Goal: Information Seeking & Learning: Find specific fact

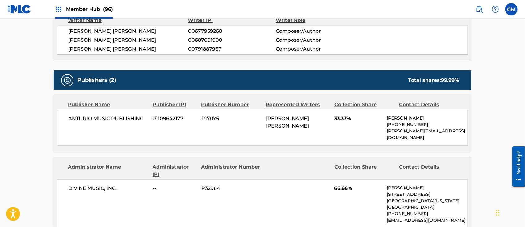
click at [92, 9] on span "Member Hub (96)" at bounding box center [89, 9] width 47 height 7
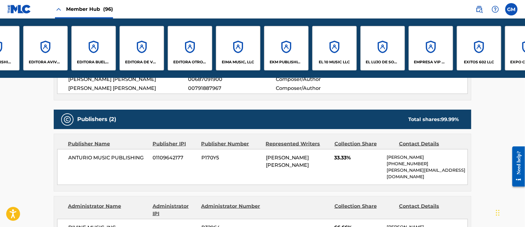
scroll to position [0, 961]
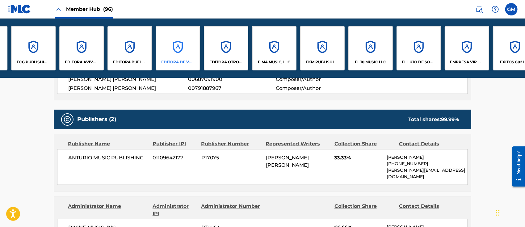
click at [173, 51] on div "EDITORA DE VVS, LLC" at bounding box center [178, 48] width 45 height 45
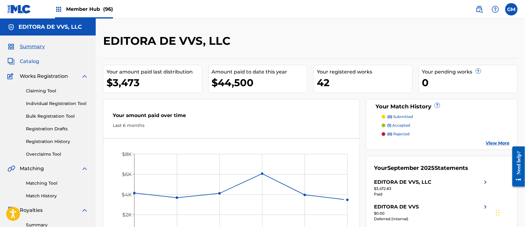
click at [33, 60] on span "Catalog" at bounding box center [29, 61] width 19 height 7
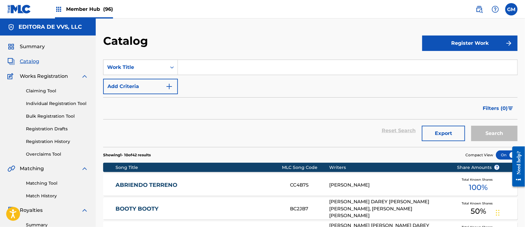
click at [206, 63] on input "Search Form" at bounding box center [348, 67] width 340 height 15
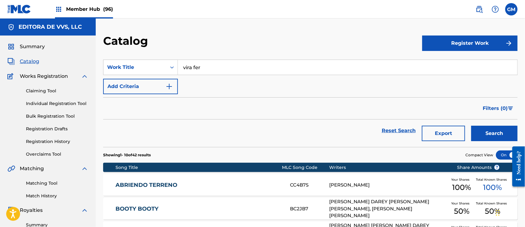
click at [190, 68] on input "vira fer" at bounding box center [348, 67] width 340 height 15
click at [484, 127] on button "Search" at bounding box center [495, 133] width 46 height 15
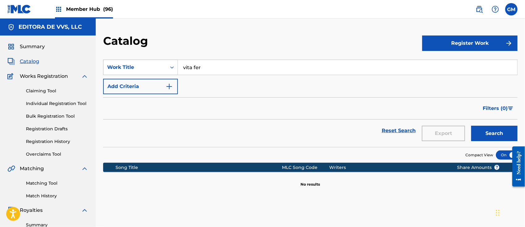
drag, startPoint x: 219, startPoint y: 64, endPoint x: 164, endPoint y: 63, distance: 55.0
click at [164, 63] on div "SearchWithCriteria1399c293-ff5c-4f79-bc10-b4c82d52d613 Work Title vita fer" at bounding box center [310, 67] width 415 height 15
type input "vita"
click at [486, 131] on button "Search" at bounding box center [495, 133] width 46 height 15
click at [478, 9] on img at bounding box center [479, 9] width 7 height 7
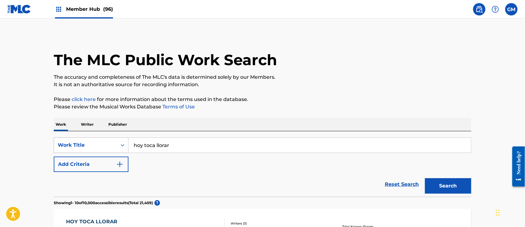
drag, startPoint x: 200, startPoint y: 143, endPoint x: 94, endPoint y: 142, distance: 106.3
click at [86, 142] on div "SearchWithCriteriae49e0fcd-cefb-4ad4-ace3-0caa7b4bc2c2 Work Title hoy toca llor…" at bounding box center [263, 145] width 418 height 15
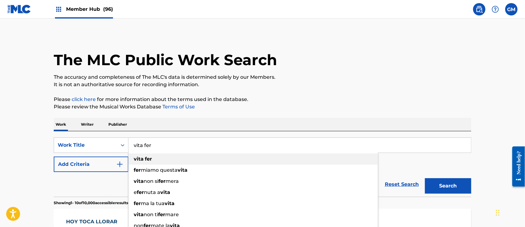
type input "vita fer"
click at [144, 160] on span "Search Form" at bounding box center [144, 159] width 1 height 6
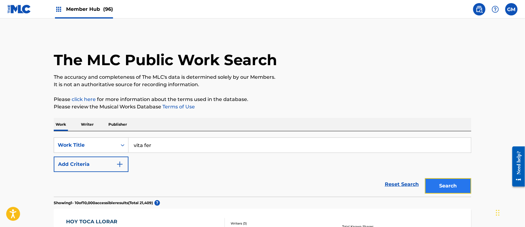
click at [446, 187] on button "Search" at bounding box center [448, 185] width 46 height 15
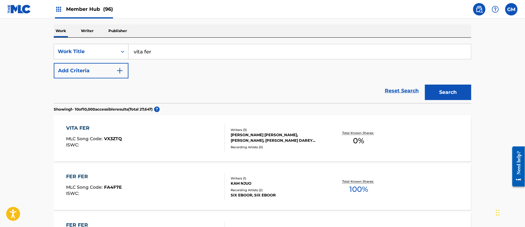
scroll to position [96, 0]
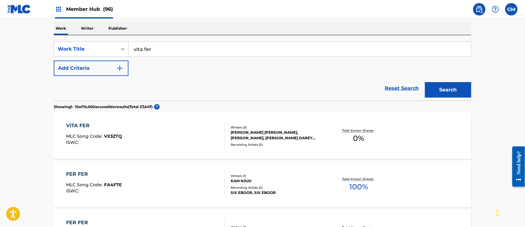
click at [179, 132] on div "VITA FER MLC Song Code : VX3ZTQ ISWC :" at bounding box center [145, 136] width 159 height 28
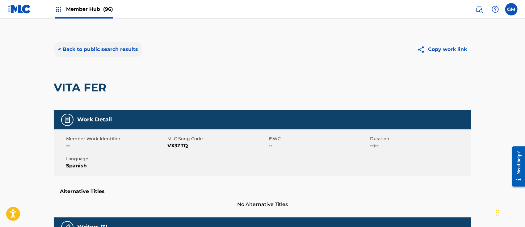
click at [116, 47] on button "< Back to public search results" at bounding box center [98, 49] width 89 height 15
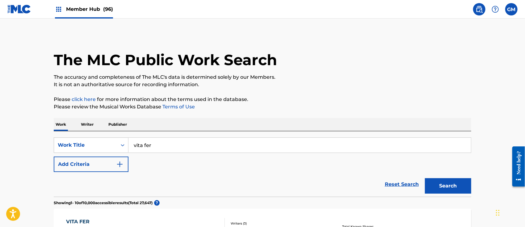
scroll to position [96, 0]
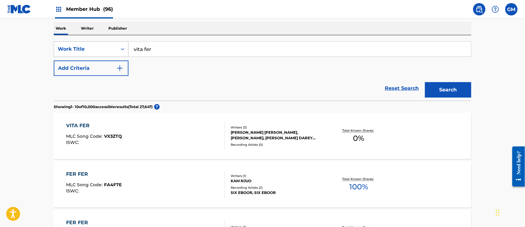
drag, startPoint x: 179, startPoint y: 52, endPoint x: 61, endPoint y: 42, distance: 118.4
click at [61, 42] on div "SearchWithCriteriae49e0fcd-cefb-4ad4-ace3-0caa7b4bc2c2 Work Title vita fer" at bounding box center [263, 48] width 418 height 15
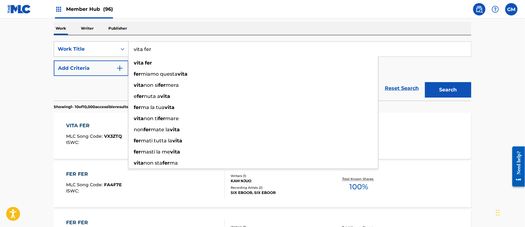
type input "n"
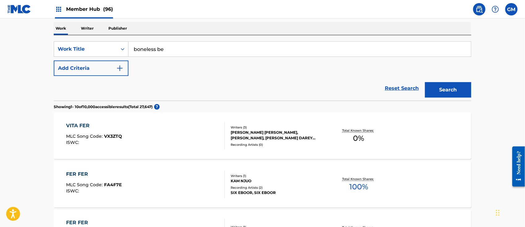
click at [425, 82] on button "Search" at bounding box center [448, 89] width 46 height 15
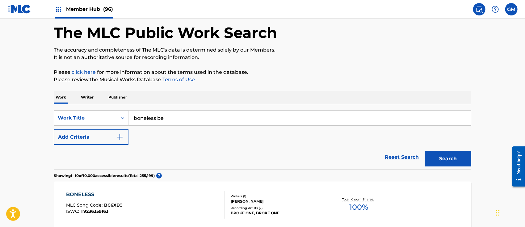
scroll to position [0, 0]
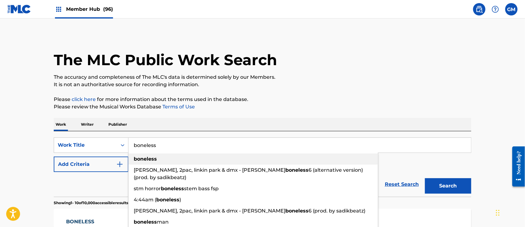
type input "boneless"
click at [142, 160] on strong "boneless" at bounding box center [145, 159] width 23 height 6
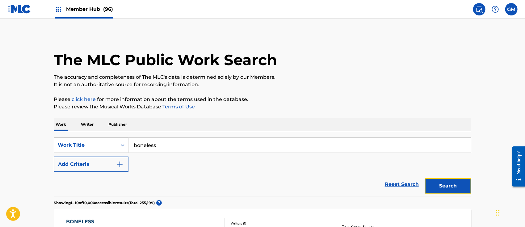
click at [443, 181] on button "Search" at bounding box center [448, 185] width 46 height 15
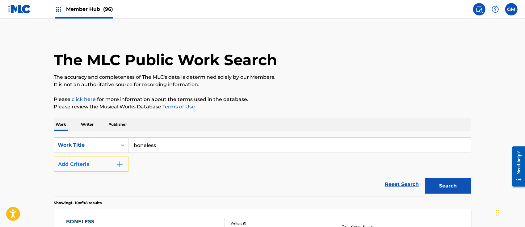
click at [125, 163] on button "Add Criteria" at bounding box center [91, 164] width 75 height 15
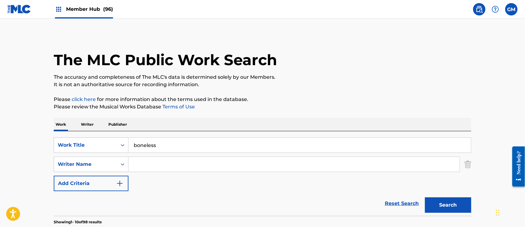
click at [159, 163] on input "Search Form" at bounding box center [294, 164] width 331 height 15
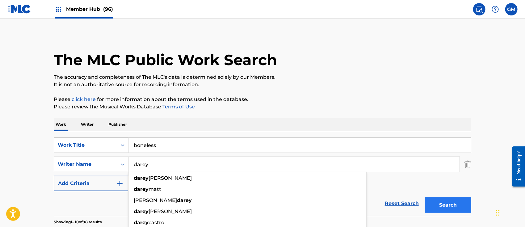
type input "darey"
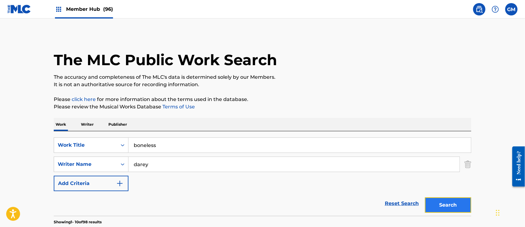
click at [447, 203] on button "Search" at bounding box center [448, 204] width 46 height 15
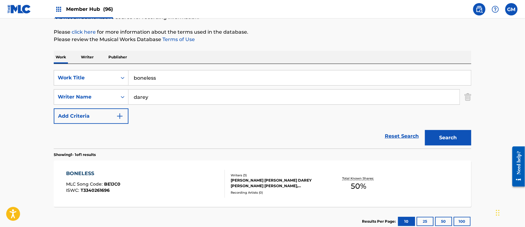
scroll to position [96, 0]
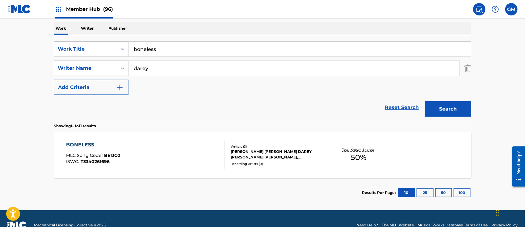
click at [195, 154] on div "BONELESS MLC Song Code : BE1JC0 ISWC : T3340261696" at bounding box center [145, 155] width 159 height 28
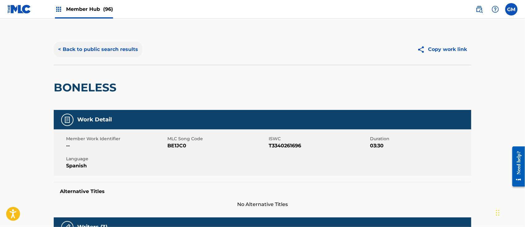
click at [124, 51] on button "< Back to public search results" at bounding box center [98, 49] width 89 height 15
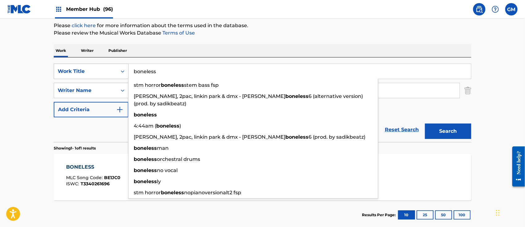
drag, startPoint x: 184, startPoint y: 74, endPoint x: 111, endPoint y: 69, distance: 73.1
click at [111, 69] on div "SearchWithCriteriae49e0fcd-cefb-4ad4-ace3-0caa7b4bc2c2 Work Title boneless stm …" at bounding box center [263, 71] width 418 height 15
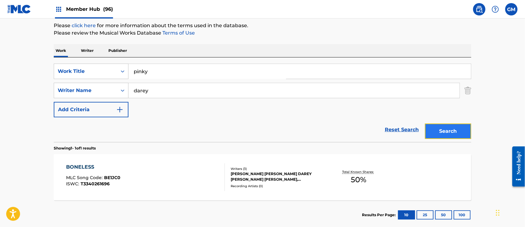
click at [447, 131] on button "Search" at bounding box center [448, 131] width 46 height 15
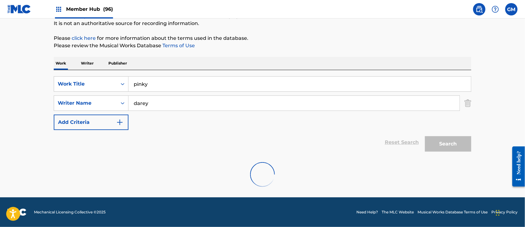
scroll to position [41, 0]
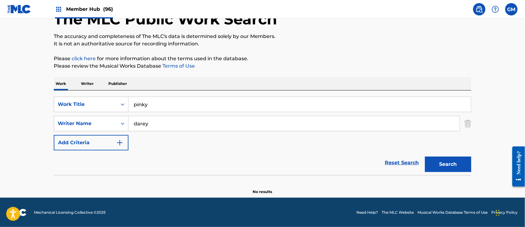
click at [155, 103] on input "pinky" at bounding box center [300, 104] width 343 height 15
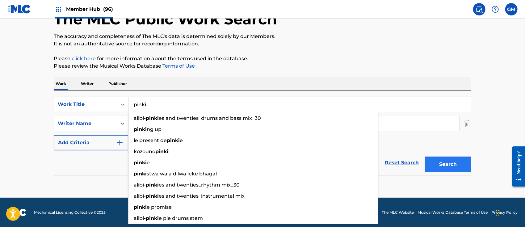
type input "pinki"
click at [435, 169] on button "Search" at bounding box center [448, 164] width 46 height 15
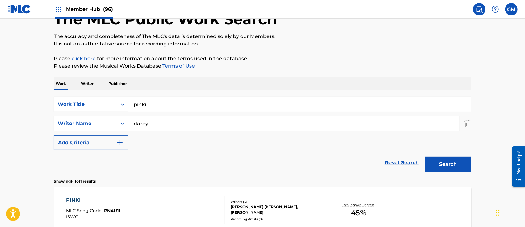
click at [141, 202] on div "PINKI MLC Song Code : PN4U1I ISWC :" at bounding box center [145, 211] width 159 height 28
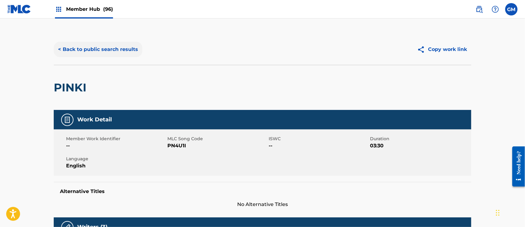
click at [106, 49] on button "< Back to public search results" at bounding box center [98, 49] width 89 height 15
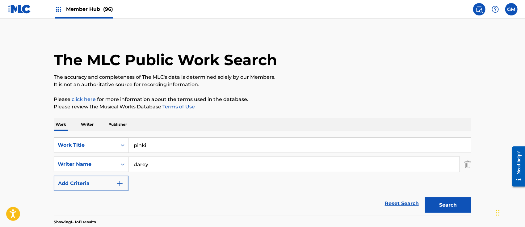
scroll to position [41, 0]
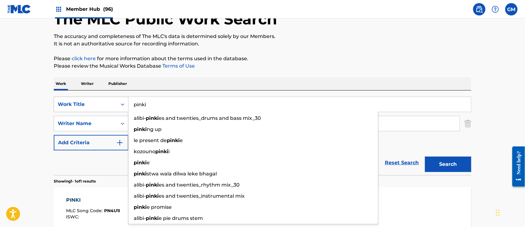
drag, startPoint x: 176, startPoint y: 101, endPoint x: 127, endPoint y: 100, distance: 49.1
click at [127, 100] on div "SearchWithCriteriae49e0fcd-cefb-4ad4-ace3-0caa7b4bc2c2 Work Title pinki alibi- …" at bounding box center [263, 104] width 418 height 15
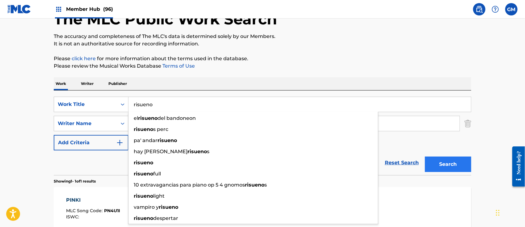
type input "risueno"
click at [435, 162] on button "Search" at bounding box center [448, 164] width 46 height 15
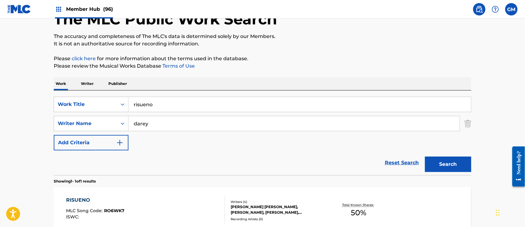
click at [147, 203] on div "RISUENO MLC Song Code : RO6WK7 ISWC :" at bounding box center [145, 211] width 159 height 28
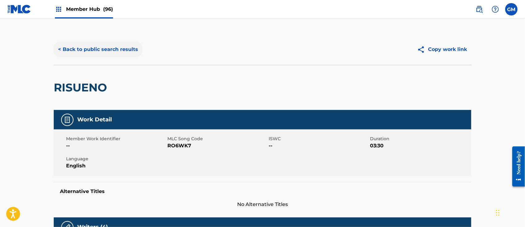
click at [105, 49] on button "< Back to public search results" at bounding box center [98, 49] width 89 height 15
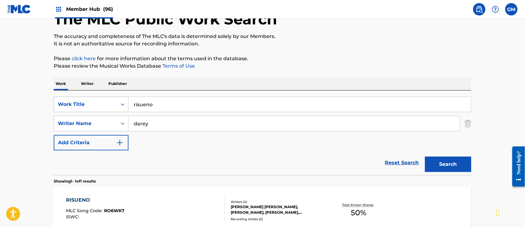
drag, startPoint x: 173, startPoint y: 103, endPoint x: 85, endPoint y: 98, distance: 88.9
click at [85, 98] on div "SearchWithCriteriae49e0fcd-cefb-4ad4-ace3-0caa7b4bc2c2 Work Title risueno" at bounding box center [263, 104] width 418 height 15
click at [439, 160] on button "Search" at bounding box center [448, 164] width 46 height 15
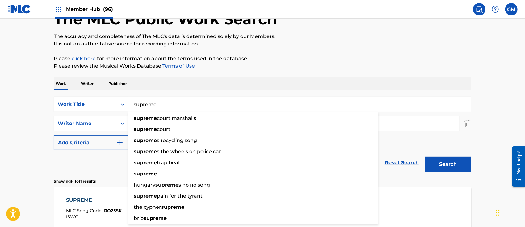
drag, startPoint x: 193, startPoint y: 100, endPoint x: 109, endPoint y: 100, distance: 84.4
click at [109, 100] on div "SearchWithCriteriae49e0fcd-cefb-4ad4-ace3-0caa7b4bc2c2 Work Title supreme supre…" at bounding box center [263, 104] width 418 height 15
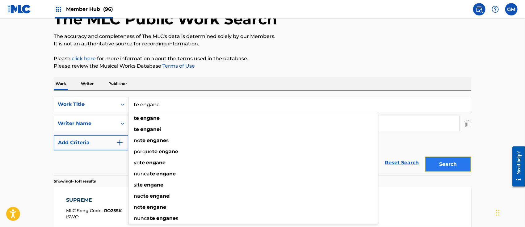
click at [440, 159] on button "Search" at bounding box center [448, 164] width 46 height 15
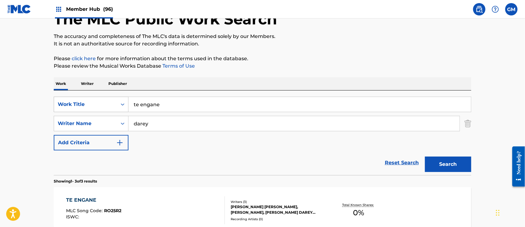
drag, startPoint x: 189, startPoint y: 104, endPoint x: 86, endPoint y: 100, distance: 102.3
click at [86, 100] on div "SearchWithCriteriae49e0fcd-cefb-4ad4-ace3-0caa7b4bc2c2 Work Title te engane" at bounding box center [263, 104] width 418 height 15
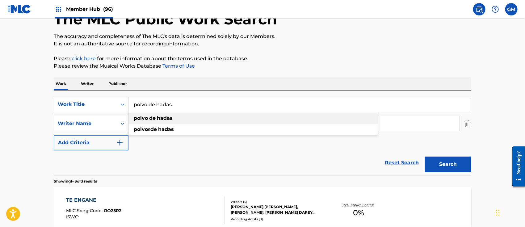
click at [156, 118] on strong "de" at bounding box center [152, 118] width 6 height 6
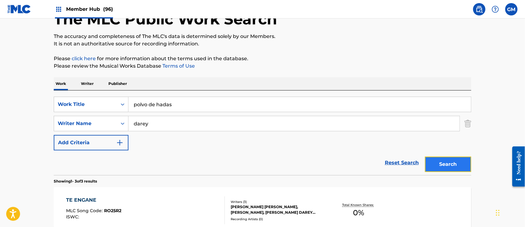
click at [447, 161] on button "Search" at bounding box center [448, 164] width 46 height 15
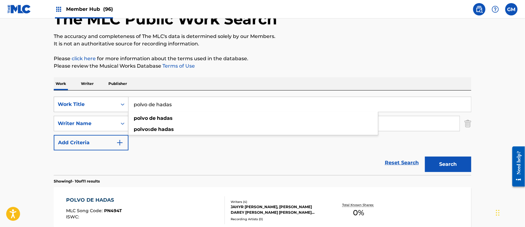
drag, startPoint x: 208, startPoint y: 100, endPoint x: 91, endPoint y: 100, distance: 116.8
click at [91, 100] on div "SearchWithCriteriae49e0fcd-cefb-4ad4-ace3-0caa7b4bc2c2 Work Title polvo de hada…" at bounding box center [263, 104] width 418 height 15
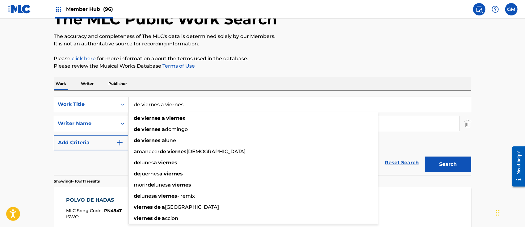
click at [425, 157] on button "Search" at bounding box center [448, 164] width 46 height 15
drag, startPoint x: 198, startPoint y: 101, endPoint x: 96, endPoint y: 95, distance: 101.5
click at [96, 95] on div "SearchWithCriteriae49e0fcd-cefb-4ad4-ace3-0caa7b4bc2c2 Work Title de viernes a …" at bounding box center [263, 133] width 418 height 85
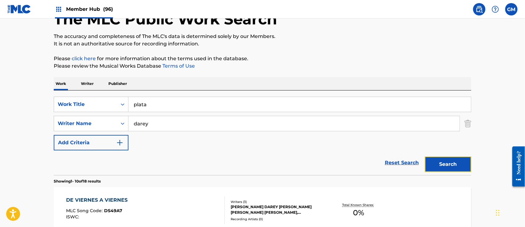
click at [440, 160] on button "Search" at bounding box center [448, 164] width 46 height 15
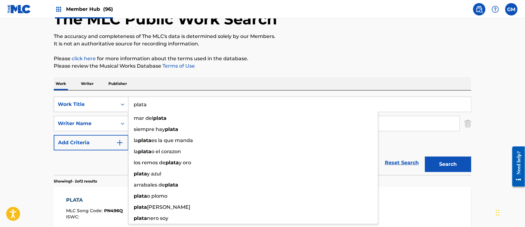
drag, startPoint x: 197, startPoint y: 101, endPoint x: 110, endPoint y: 101, distance: 86.8
click at [110, 101] on div "SearchWithCriteriae49e0fcd-cefb-4ad4-ace3-0caa7b4bc2c2 Work Title plata mar del…" at bounding box center [263, 104] width 418 height 15
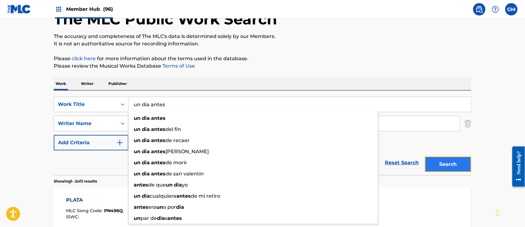
click at [441, 162] on button "Search" at bounding box center [448, 164] width 46 height 15
drag, startPoint x: 187, startPoint y: 102, endPoint x: 66, endPoint y: 101, distance: 120.8
click at [66, 101] on div "SearchWithCriteriae49e0fcd-cefb-4ad4-ace3-0caa7b4bc2c2 Work Title un dia antes …" at bounding box center [263, 104] width 418 height 15
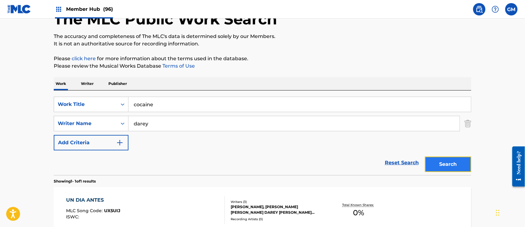
click at [456, 161] on button "Search" at bounding box center [448, 164] width 46 height 15
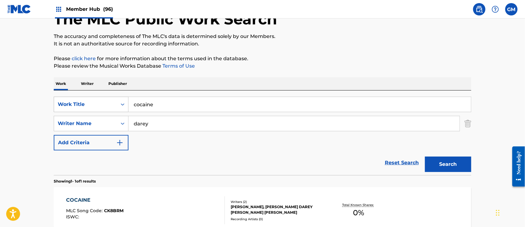
drag, startPoint x: 182, startPoint y: 104, endPoint x: 104, endPoint y: 103, distance: 78.2
click at [104, 103] on div "SearchWithCriteriae49e0fcd-cefb-4ad4-ace3-0caa7b4bc2c2 Work Title cocaine" at bounding box center [263, 104] width 418 height 15
type input "modo kung fu panda"
click at [448, 163] on button "Search" at bounding box center [448, 164] width 46 height 15
click at [81, 6] on span "Member Hub (96)" at bounding box center [89, 9] width 47 height 7
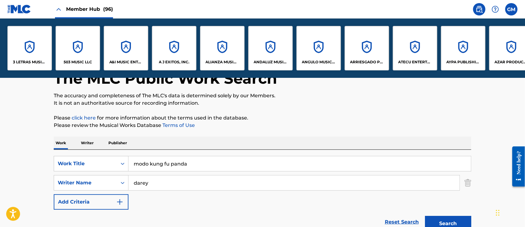
scroll to position [100, 0]
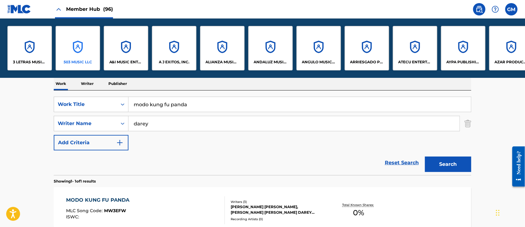
click at [78, 55] on div "503 MUSIC LLC" at bounding box center [78, 48] width 45 height 45
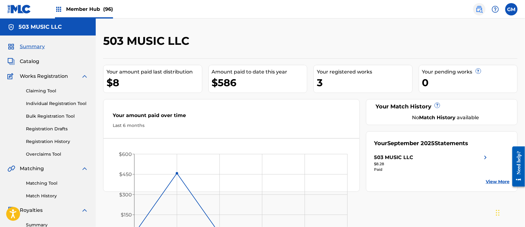
click at [479, 10] on img at bounding box center [479, 9] width 7 height 7
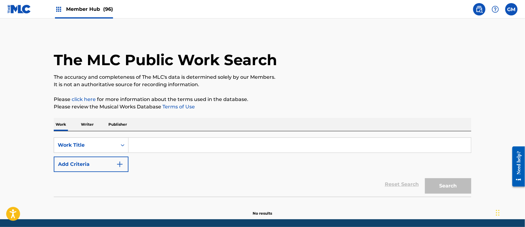
click at [189, 147] on input "Search Form" at bounding box center [300, 145] width 343 height 15
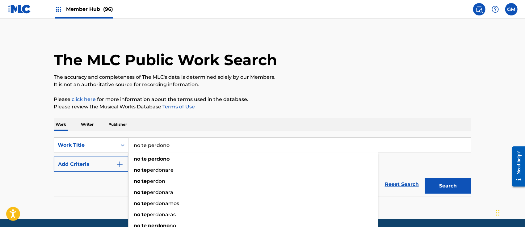
type input "no te perdono"
click at [425, 178] on button "Search" at bounding box center [448, 185] width 46 height 15
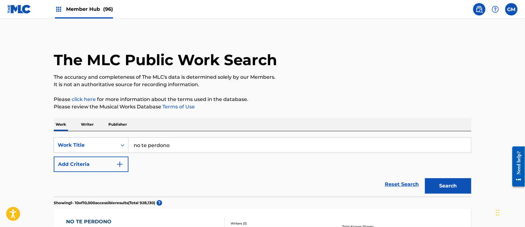
scroll to position [96, 0]
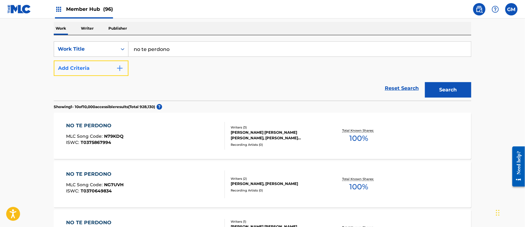
click at [121, 67] on img "Search Form" at bounding box center [119, 68] width 7 height 7
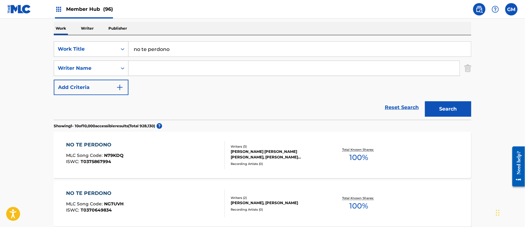
click at [160, 70] on input "Search Form" at bounding box center [294, 68] width 331 height 15
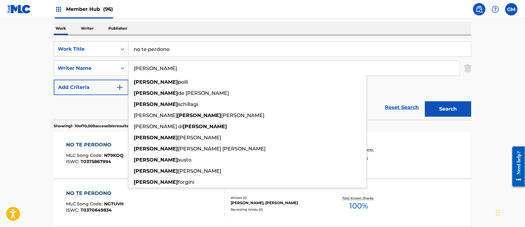
type input "[PERSON_NAME]"
click at [425, 101] on button "Search" at bounding box center [448, 108] width 46 height 15
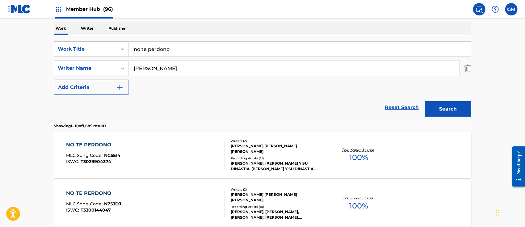
click at [161, 147] on div "NO TE PERDONO MLC Song Code : NC5E14 ISWC : T3029904374" at bounding box center [145, 155] width 159 height 28
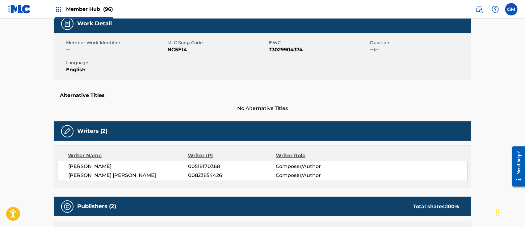
scroll to position [192, 0]
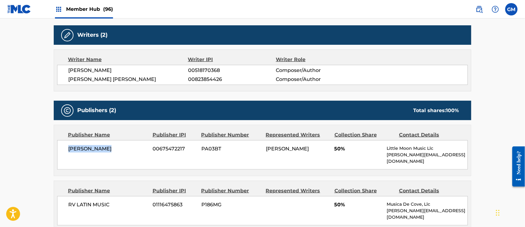
drag, startPoint x: 69, startPoint y: 148, endPoint x: 137, endPoint y: 144, distance: 68.1
click at [137, 144] on div "[PERSON_NAME] 00675472217 PA03BT [PERSON_NAME] 50% Little Moon Music Llc [PERSO…" at bounding box center [262, 154] width 411 height 29
copy span "[PERSON_NAME]"
click at [376, 74] on div "[PERSON_NAME] 00518170368 Composer/Author [PERSON_NAME] [PERSON_NAME] 008238544…" at bounding box center [262, 75] width 411 height 20
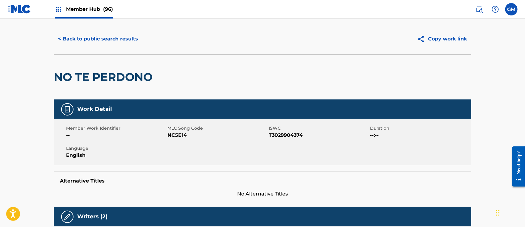
scroll to position [0, 0]
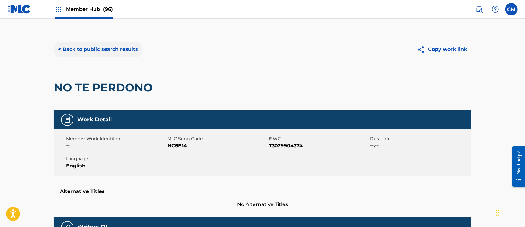
click at [112, 49] on button "< Back to public search results" at bounding box center [98, 49] width 89 height 15
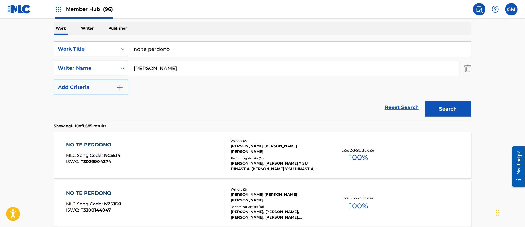
scroll to position [192, 0]
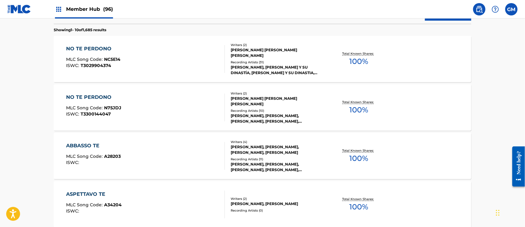
click at [172, 103] on div "NO TE PERDONO MLC Song Code : N75JDJ ISWC : T3300144047" at bounding box center [145, 108] width 159 height 28
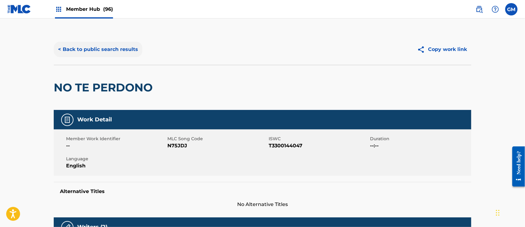
click at [130, 50] on button "< Back to public search results" at bounding box center [98, 49] width 89 height 15
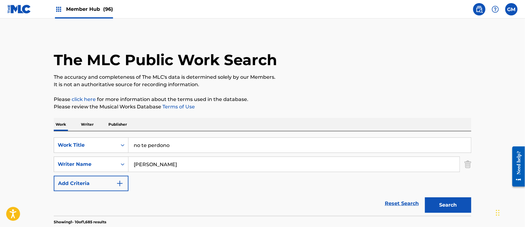
scroll to position [227, 0]
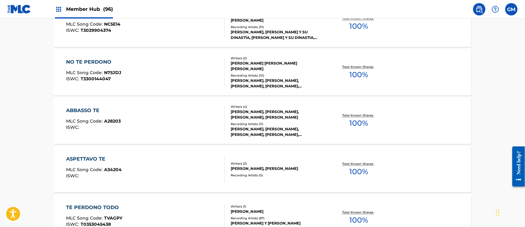
click at [178, 37] on div "NO TE PERDONO MLC Song Code : NC5E14 ISWC : T3029904374" at bounding box center [145, 24] width 159 height 28
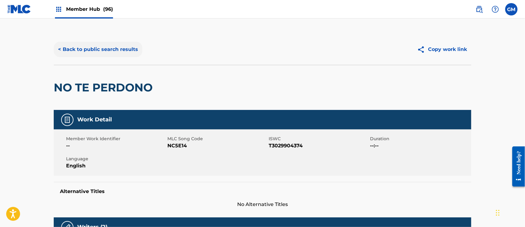
click at [126, 51] on button "< Back to public search results" at bounding box center [98, 49] width 89 height 15
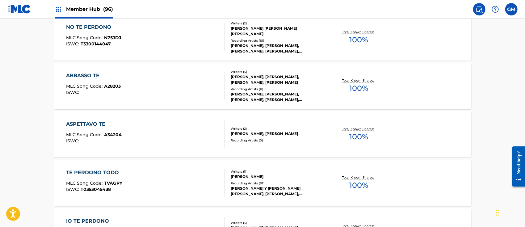
scroll to position [166, 0]
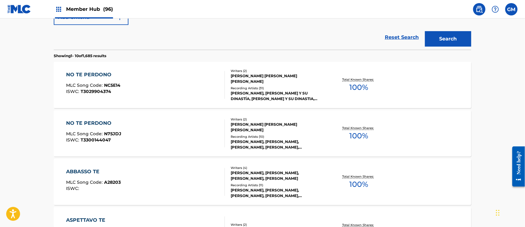
click at [183, 129] on div "NO TE PERDONO MLC Song Code : N75JDJ ISWC : T3300144047" at bounding box center [145, 134] width 159 height 28
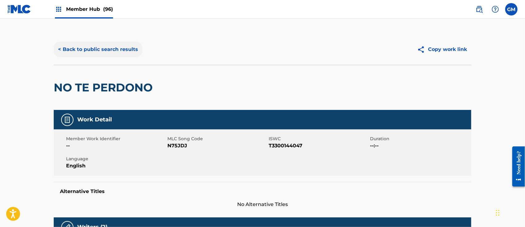
click at [117, 47] on button "< Back to public search results" at bounding box center [98, 49] width 89 height 15
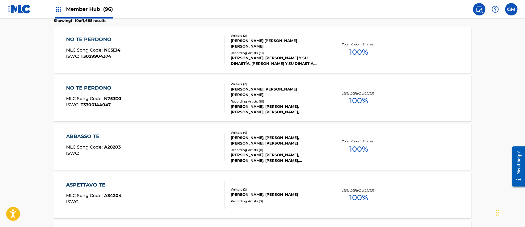
click at [147, 46] on div "NO TE PERDONO MLC Song Code : NC5E14 ISWC : T3029904374" at bounding box center [145, 50] width 159 height 28
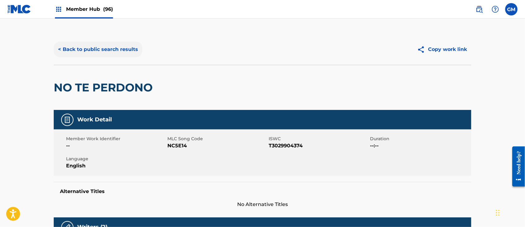
click at [104, 48] on button "< Back to public search results" at bounding box center [98, 49] width 89 height 15
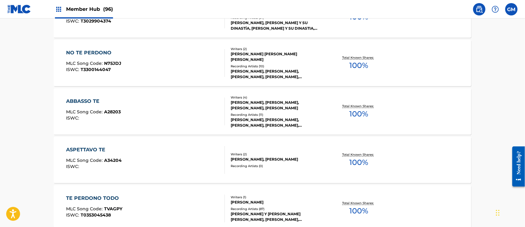
scroll to position [141, 0]
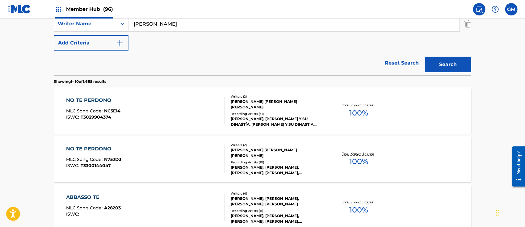
click at [183, 160] on div "NO TE PERDONO MLC Song Code : N75JDJ ISWC : T3300144047" at bounding box center [145, 159] width 159 height 28
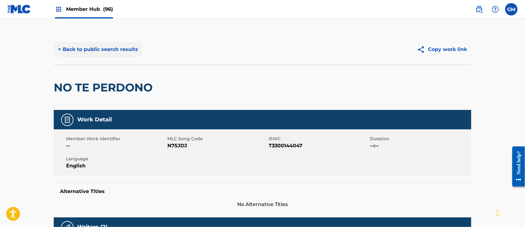
click at [125, 48] on button "< Back to public search results" at bounding box center [98, 49] width 89 height 15
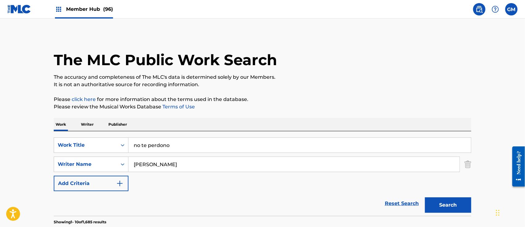
drag, startPoint x: 191, startPoint y: 143, endPoint x: 87, endPoint y: 130, distance: 105.0
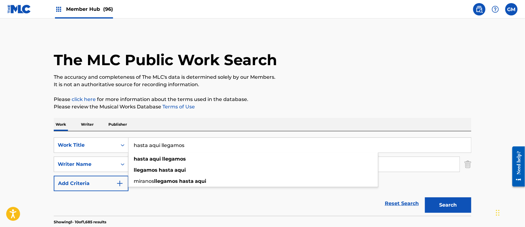
type input "hasta aqui llegamos"
click at [425, 197] on button "Search" at bounding box center [448, 204] width 46 height 15
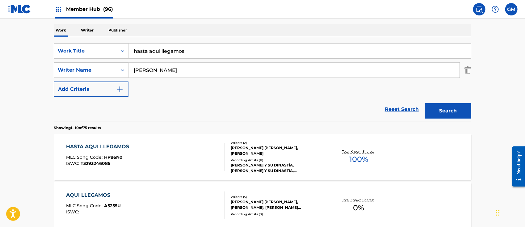
scroll to position [96, 0]
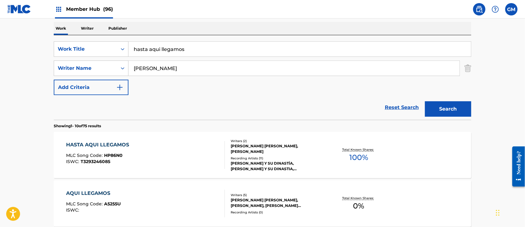
click at [153, 161] on div "HASTA AQUI LLEGAMOS MLC Song Code : HP86N0 ISWC : T3293246085" at bounding box center [145, 155] width 159 height 28
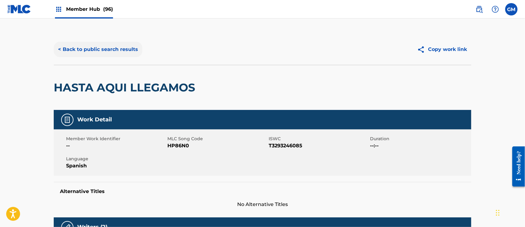
click at [106, 49] on button "< Back to public search results" at bounding box center [98, 49] width 89 height 15
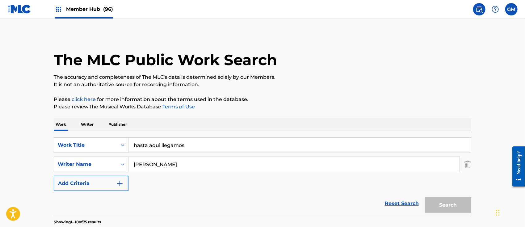
scroll to position [96, 0]
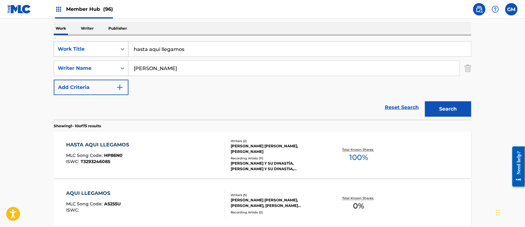
drag, startPoint x: 199, startPoint y: 50, endPoint x: 126, endPoint y: 43, distance: 73.9
click at [126, 43] on div "SearchWithCriteriae49e0fcd-cefb-4ad4-ace3-0caa7b4bc2c2 Work Title hasta aqui ll…" at bounding box center [263, 48] width 418 height 15
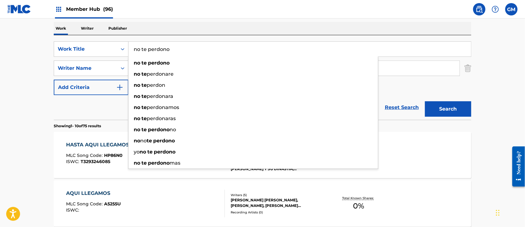
type input "no te perdono"
click at [425, 101] on button "Search" at bounding box center [448, 108] width 46 height 15
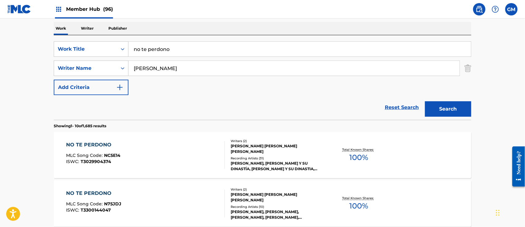
click at [165, 146] on div "NO TE PERDONO MLC Song Code : NC5E14 ISWC : T3029904374" at bounding box center [145, 155] width 159 height 28
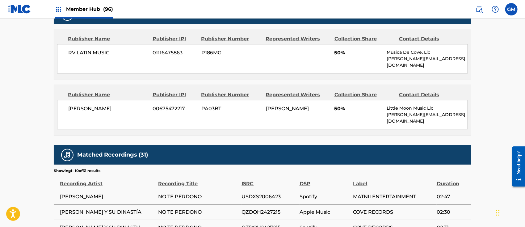
scroll to position [384, 0]
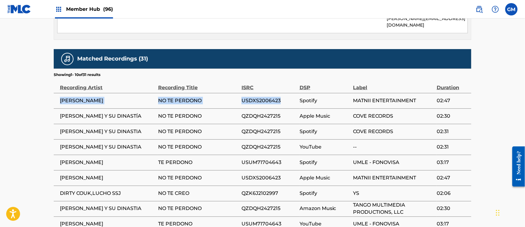
drag, startPoint x: 284, startPoint y: 86, endPoint x: 59, endPoint y: 84, distance: 224.7
click at [59, 93] on tr "[PERSON_NAME] NO [PERSON_NAME] USDXS2006423 Spotify MATNII ENTERTAINMENT 02:47" at bounding box center [263, 100] width 418 height 15
copy tr "[PERSON_NAME] NO [PERSON_NAME] USDXS2006423"
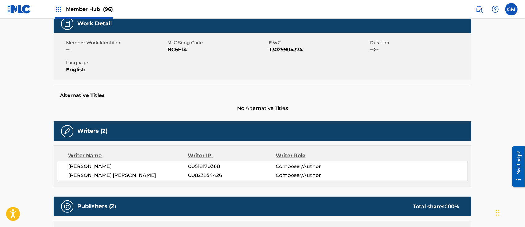
scroll to position [0, 0]
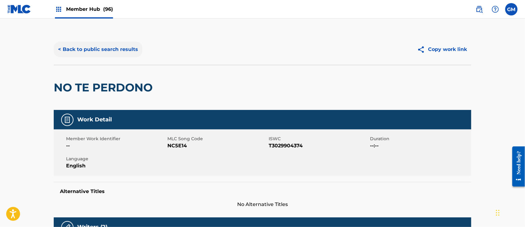
click at [112, 46] on button "< Back to public search results" at bounding box center [98, 49] width 89 height 15
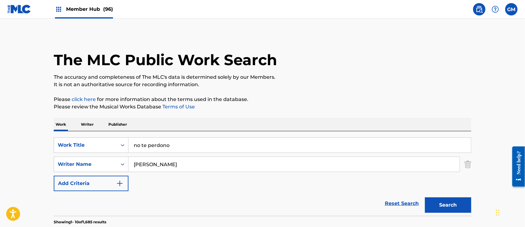
scroll to position [96, 0]
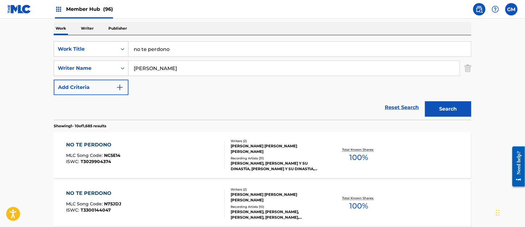
click at [180, 197] on div "NO TE PERDONO MLC Song Code : N75JDJ ISWC : T3300144047" at bounding box center [145, 204] width 159 height 28
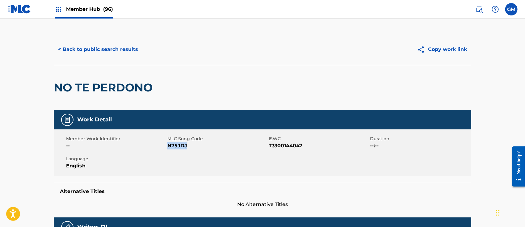
drag, startPoint x: 187, startPoint y: 146, endPoint x: 168, endPoint y: 145, distance: 18.2
click at [168, 145] on span "N75JDJ" at bounding box center [218, 145] width 100 height 7
copy span "N75JDJ"
click at [89, 47] on button "< Back to public search results" at bounding box center [98, 49] width 89 height 15
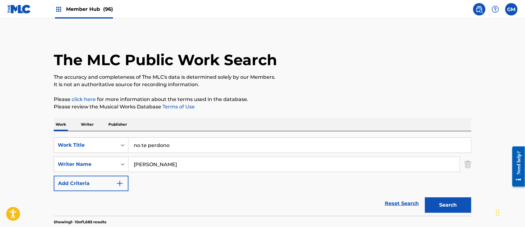
scroll to position [96, 0]
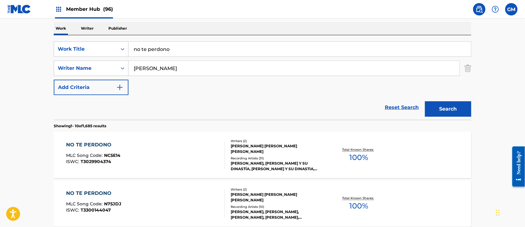
click at [236, 153] on div "[PERSON_NAME] [PERSON_NAME] [PERSON_NAME]" at bounding box center [277, 148] width 93 height 11
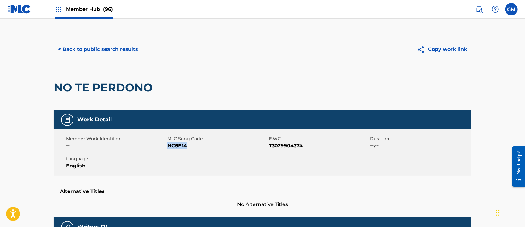
drag, startPoint x: 188, startPoint y: 145, endPoint x: 169, endPoint y: 145, distance: 18.9
click at [169, 145] on span "NC5E14" at bounding box center [218, 145] width 100 height 7
copy span "NC5E14"
click at [198, 146] on span "NC5E14" at bounding box center [218, 145] width 100 height 7
click at [112, 48] on button "< Back to public search results" at bounding box center [98, 49] width 89 height 15
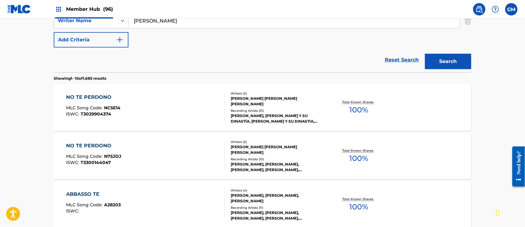
scroll to position [192, 0]
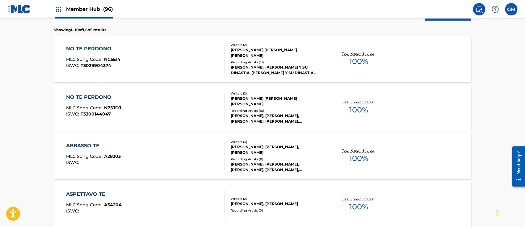
click at [161, 108] on div "NO TE PERDONO MLC Song Code : N75JDJ ISWC : T3300144047" at bounding box center [145, 108] width 159 height 28
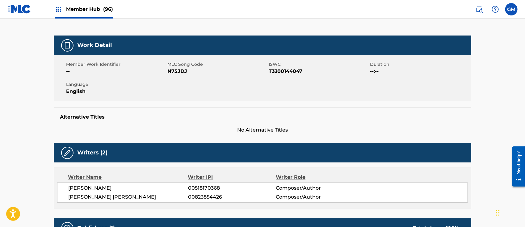
scroll to position [71, 0]
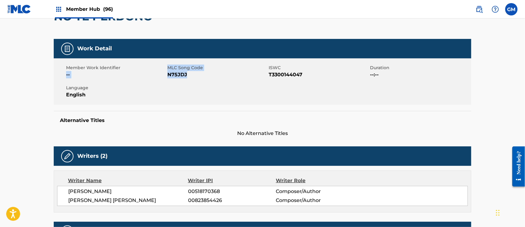
drag, startPoint x: 166, startPoint y: 68, endPoint x: 192, endPoint y: 76, distance: 27.0
click at [192, 76] on div "Member Work Identifier -- MLC Song Code N75JDJ ISWC T3300144047 Duration --:-- …" at bounding box center [263, 81] width 418 height 46
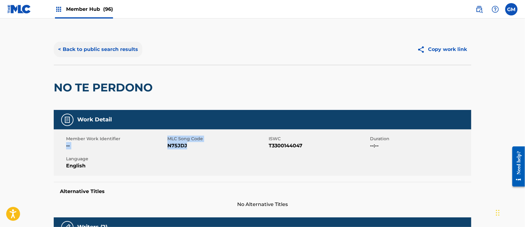
click at [118, 46] on button "< Back to public search results" at bounding box center [98, 49] width 89 height 15
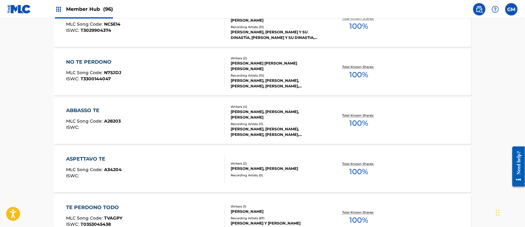
scroll to position [131, 0]
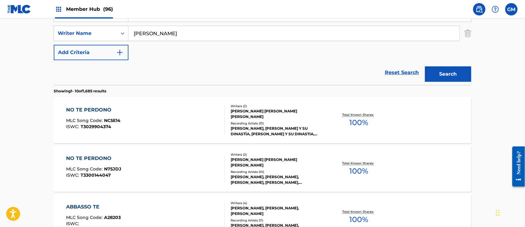
click at [151, 120] on div "NO TE PERDONO MLC Song Code : NC5E14 ISWC : T3029904374" at bounding box center [145, 120] width 159 height 28
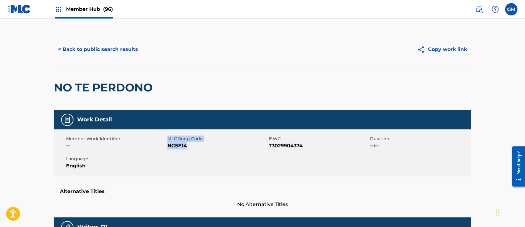
drag, startPoint x: 187, startPoint y: 146, endPoint x: 168, endPoint y: 140, distance: 20.1
click at [168, 140] on div "MLC Song Code NC5E14" at bounding box center [218, 143] width 101 height 14
copy div "MLC Song Code NC5E14"
